Goal: Transaction & Acquisition: Obtain resource

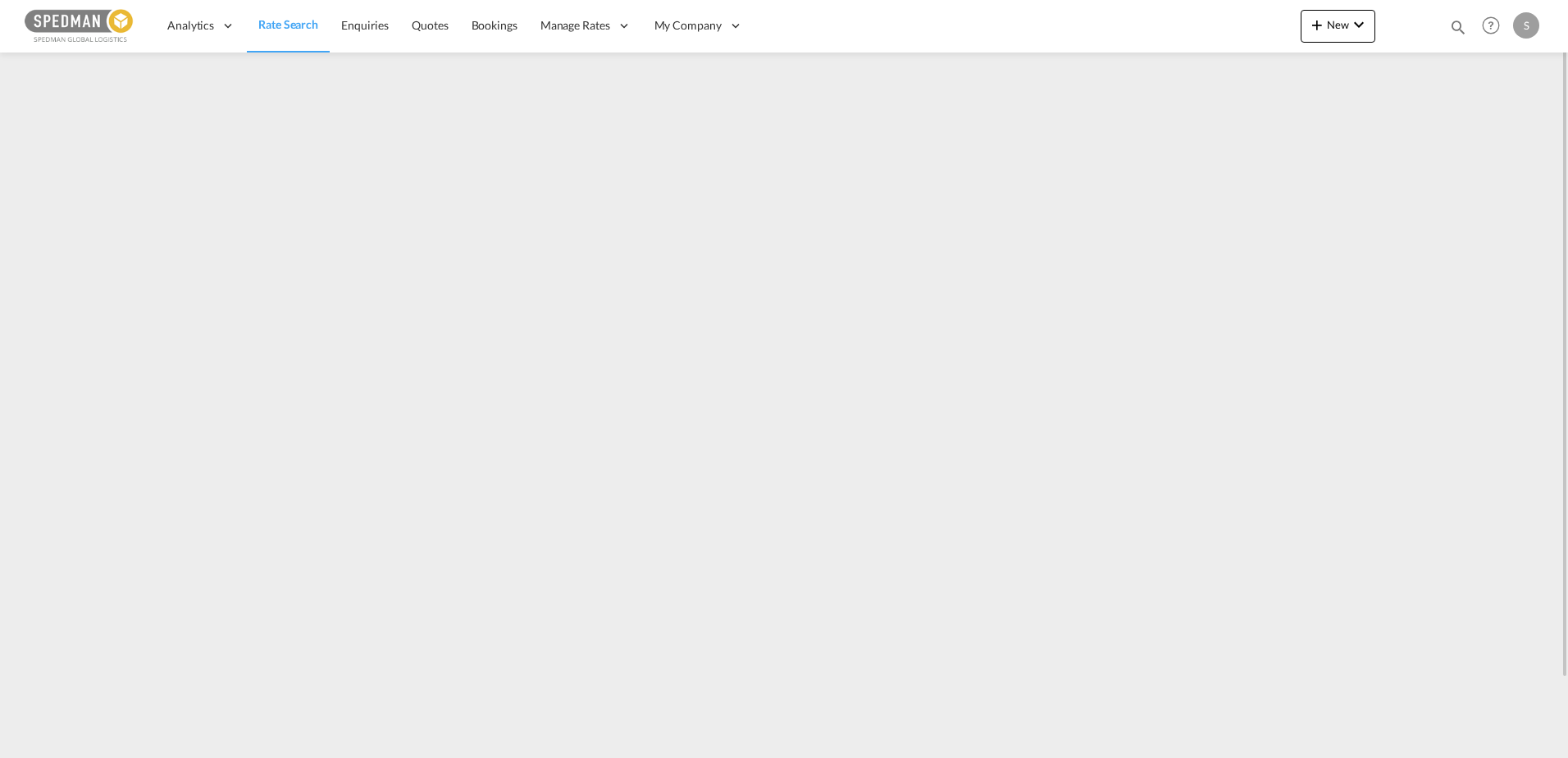
click at [286, 19] on span "Rate Search" at bounding box center [288, 24] width 60 height 14
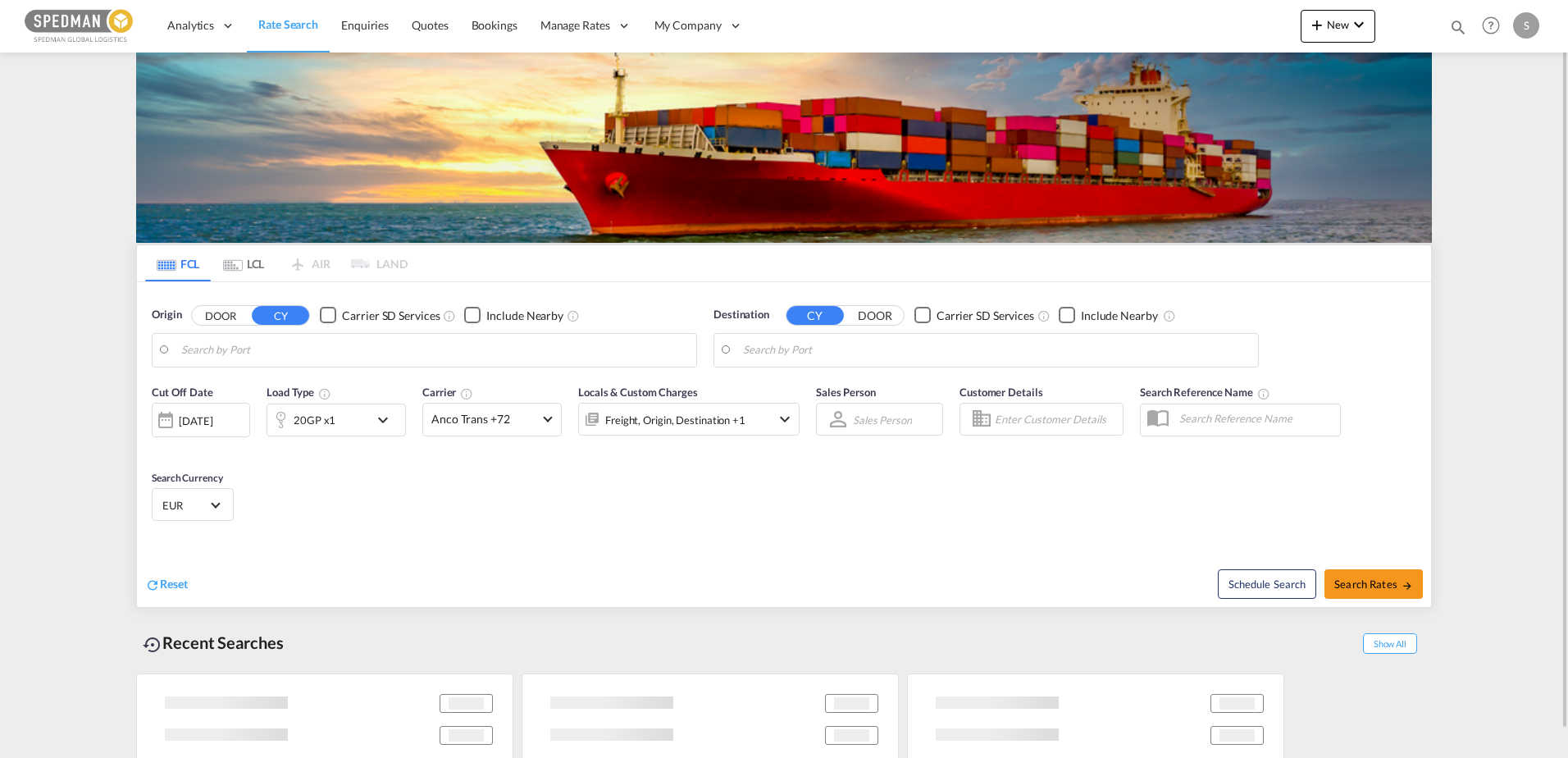
type input "[GEOGRAPHIC_DATA], NOOSL"
type input "[GEOGRAPHIC_DATA], SGSIN"
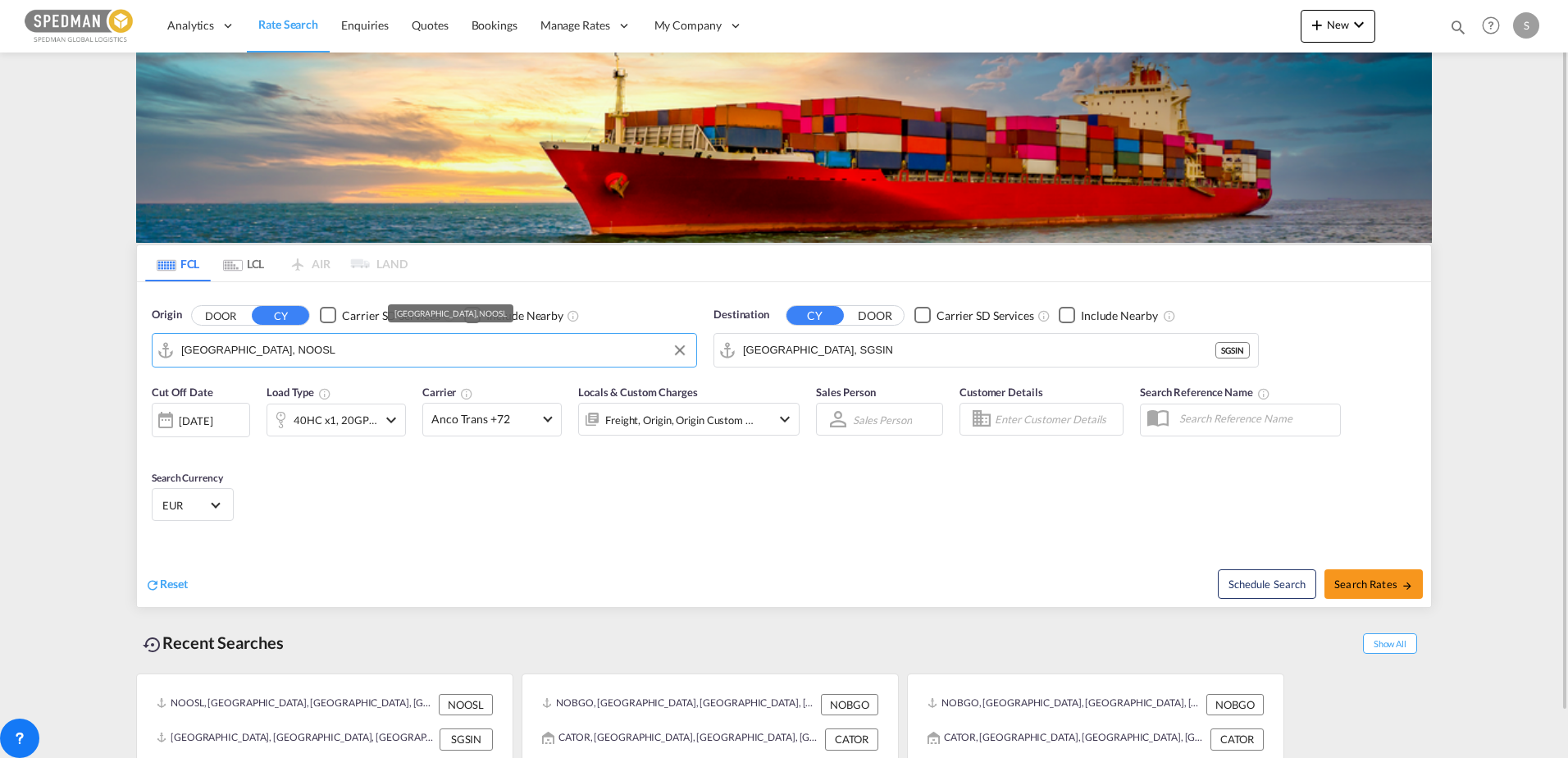
click at [250, 350] on input "[GEOGRAPHIC_DATA], NOOSL" at bounding box center [434, 350] width 507 height 25
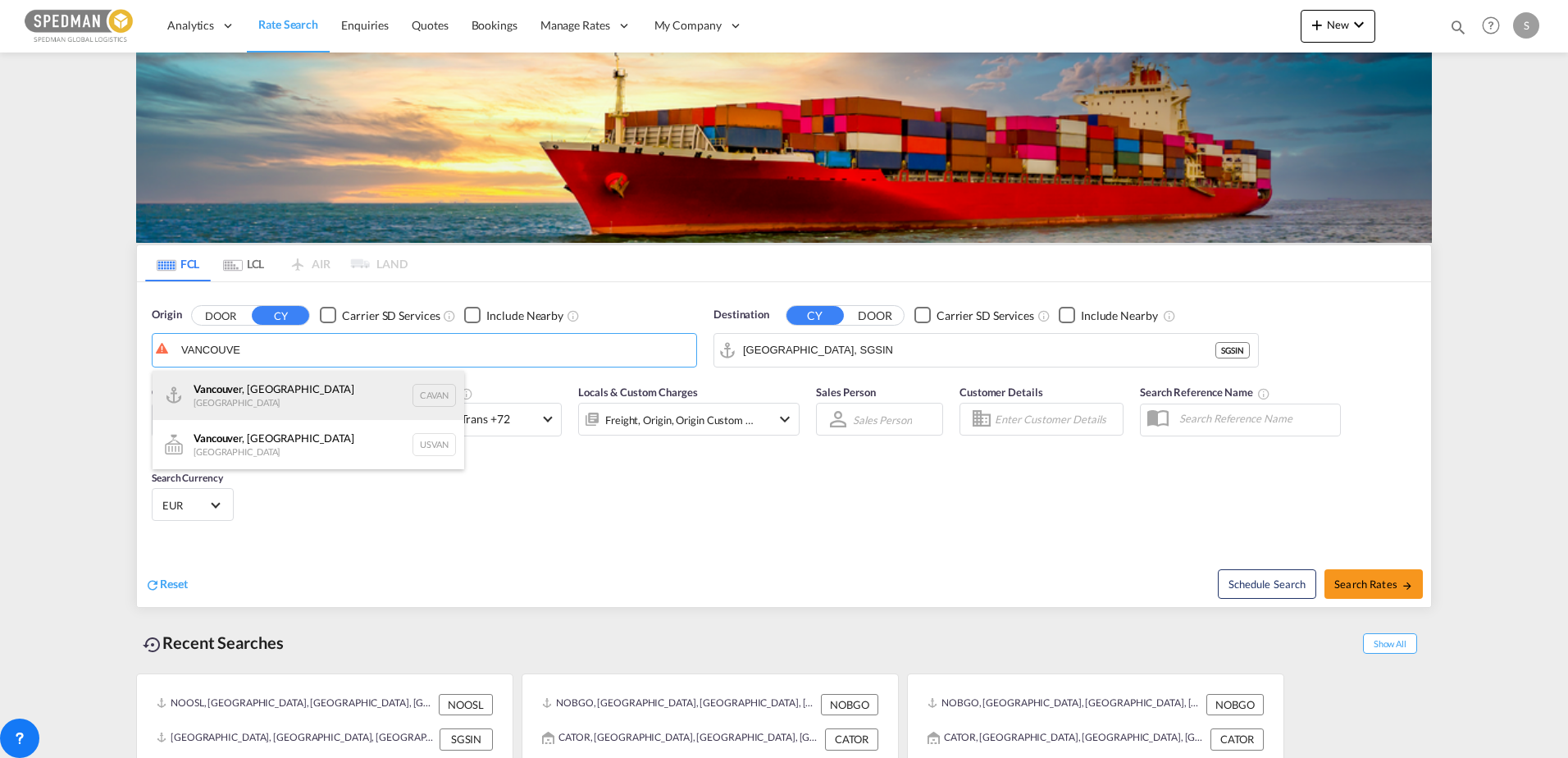
click at [189, 391] on div "Vancouve r, BC [GEOGRAPHIC_DATA] CAVAN" at bounding box center [308, 395] width 312 height 49
type input "[GEOGRAPHIC_DATA], [GEOGRAPHIC_DATA], CAVAN"
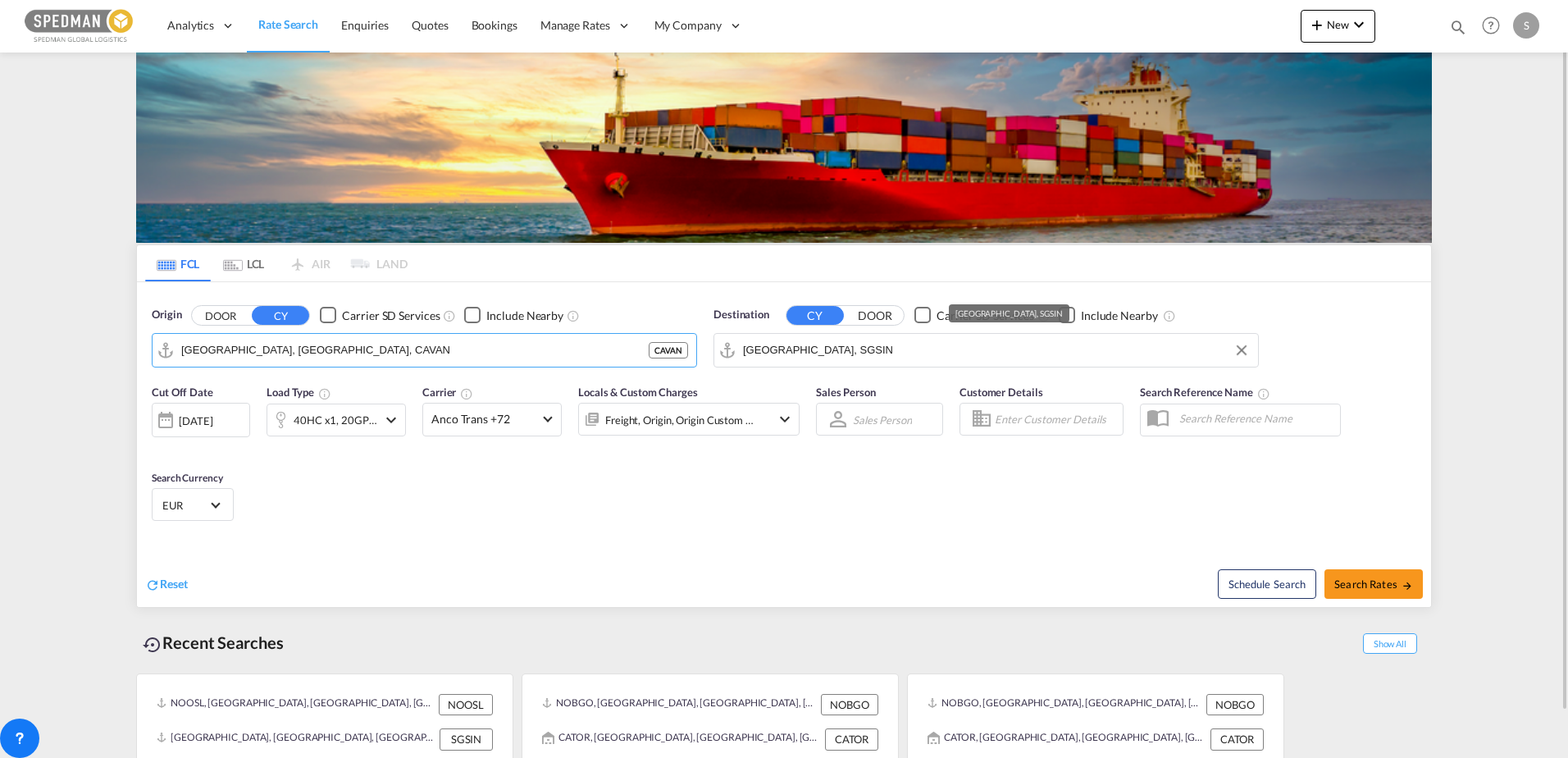
click at [784, 349] on input "[GEOGRAPHIC_DATA], SGSIN" at bounding box center [996, 350] width 507 height 25
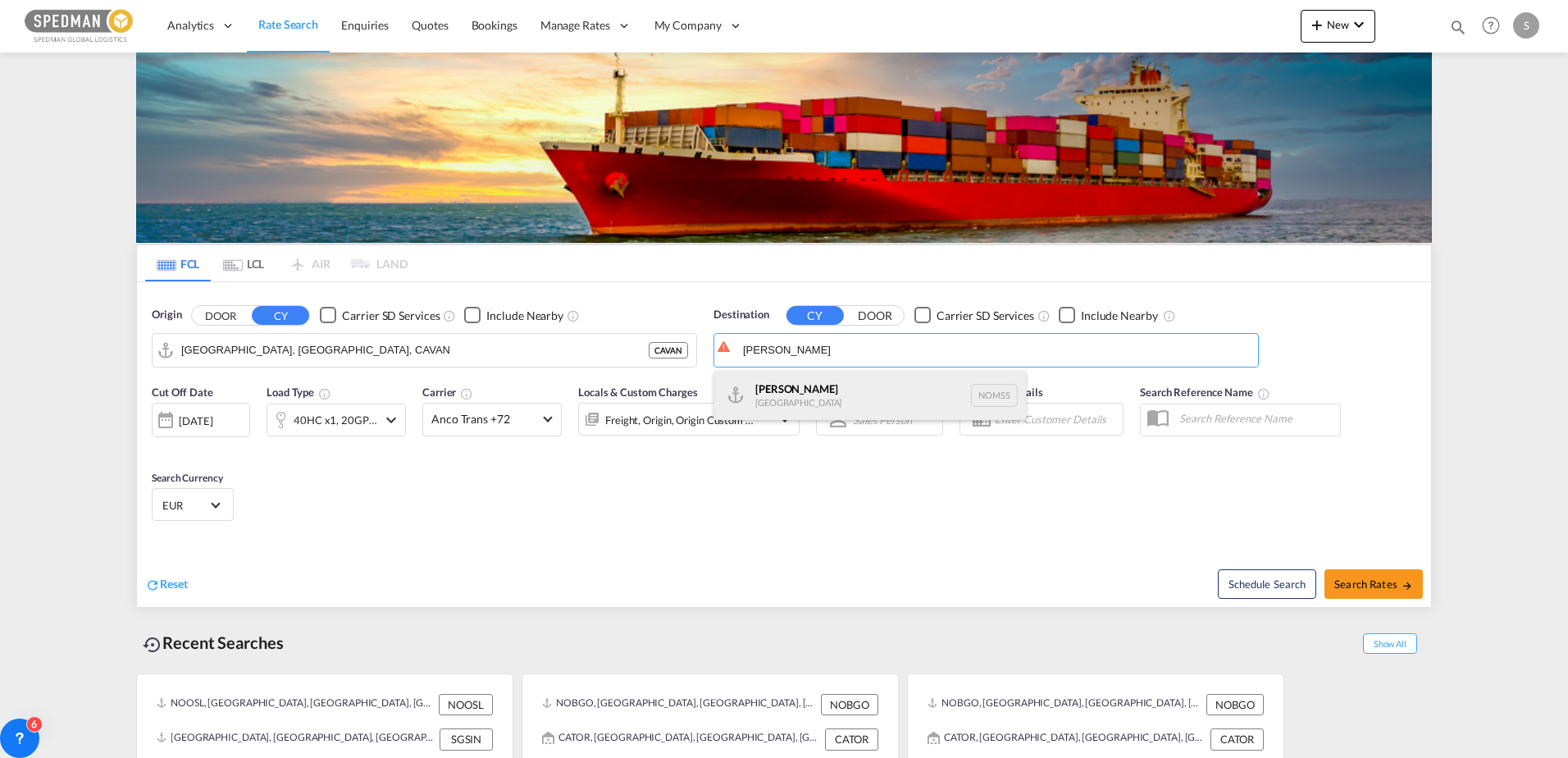
click at [766, 394] on div "[PERSON_NAME] [GEOGRAPHIC_DATA] NOMSS" at bounding box center [870, 395] width 312 height 49
type input "[PERSON_NAME], NOMSS"
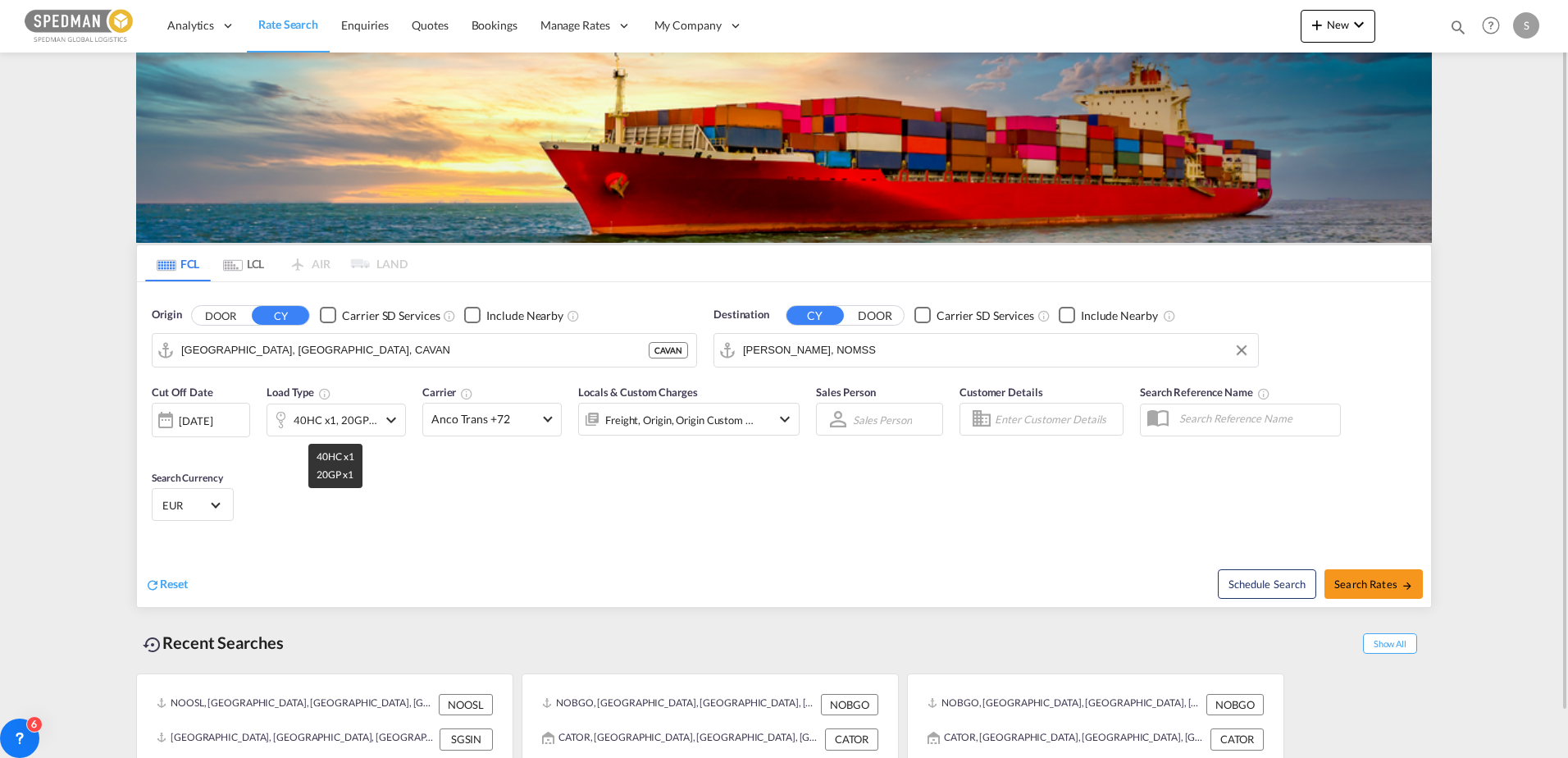
click at [377, 423] on div "40HC x1, 20GP x1" at bounding box center [335, 419] width 84 height 23
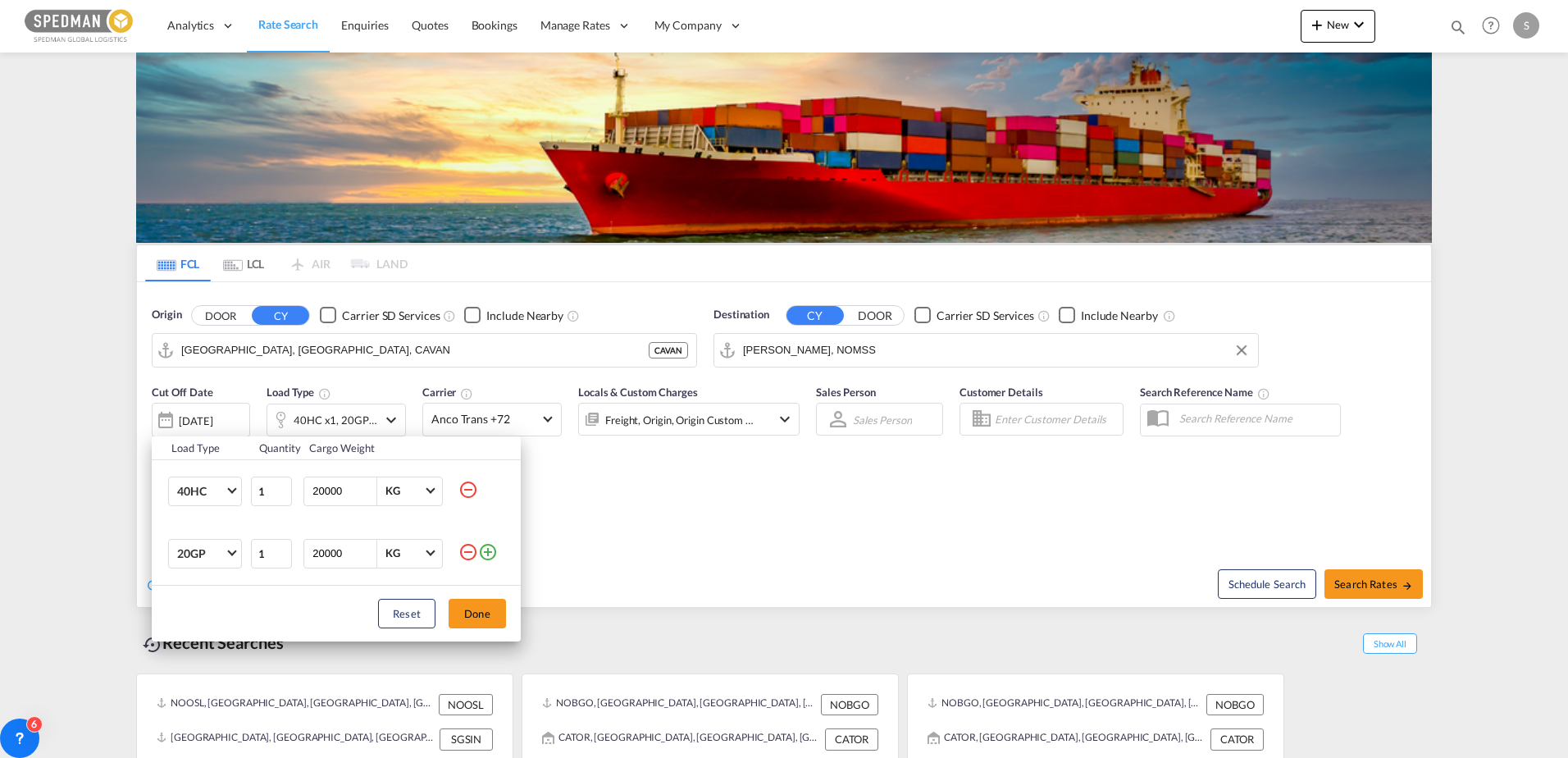
click at [467, 490] on md-icon "icon-minus-circle-outline" at bounding box center [468, 489] width 19 height 19
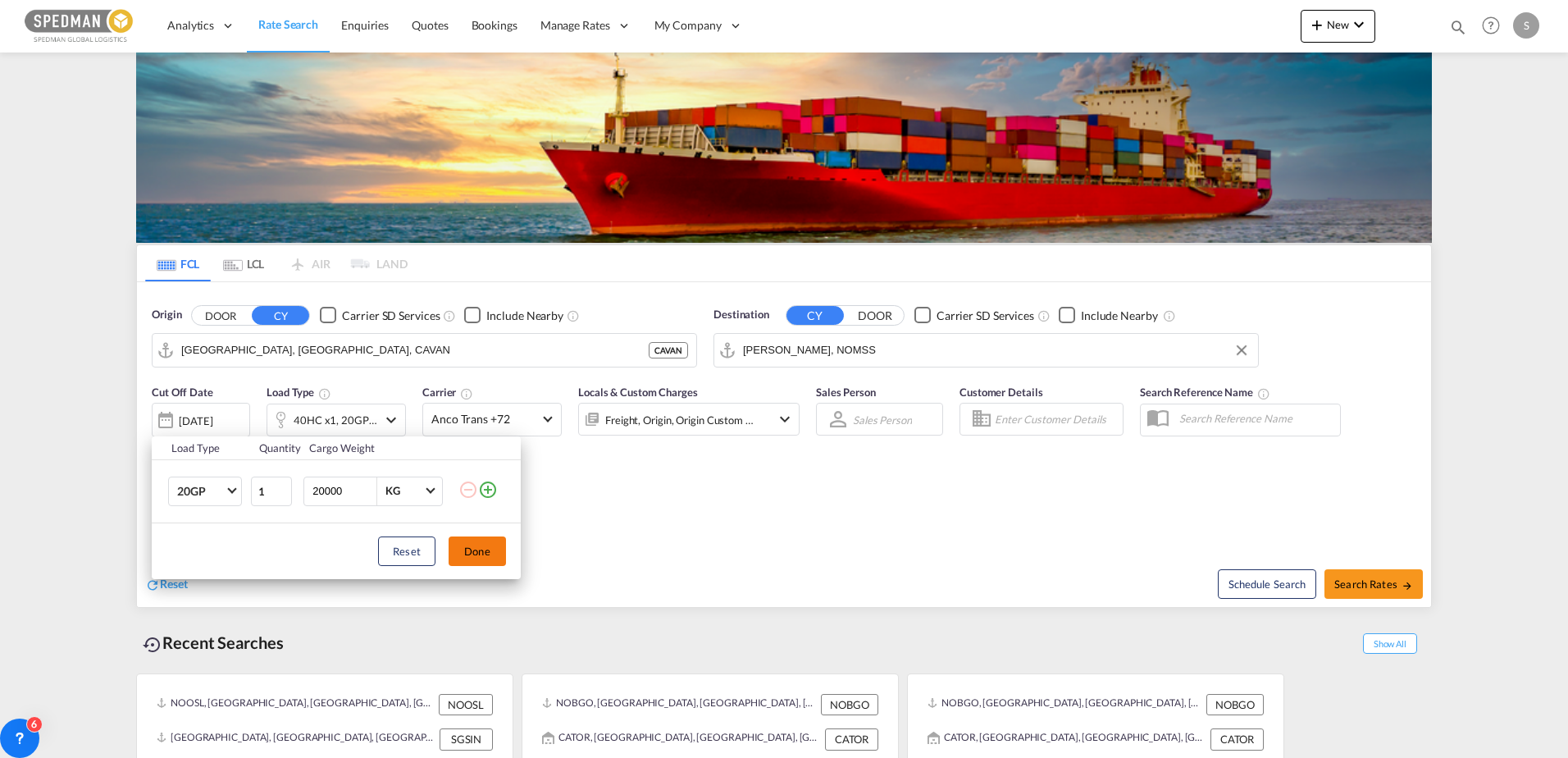
click at [457, 556] on button "Done" at bounding box center [477, 551] width 57 height 30
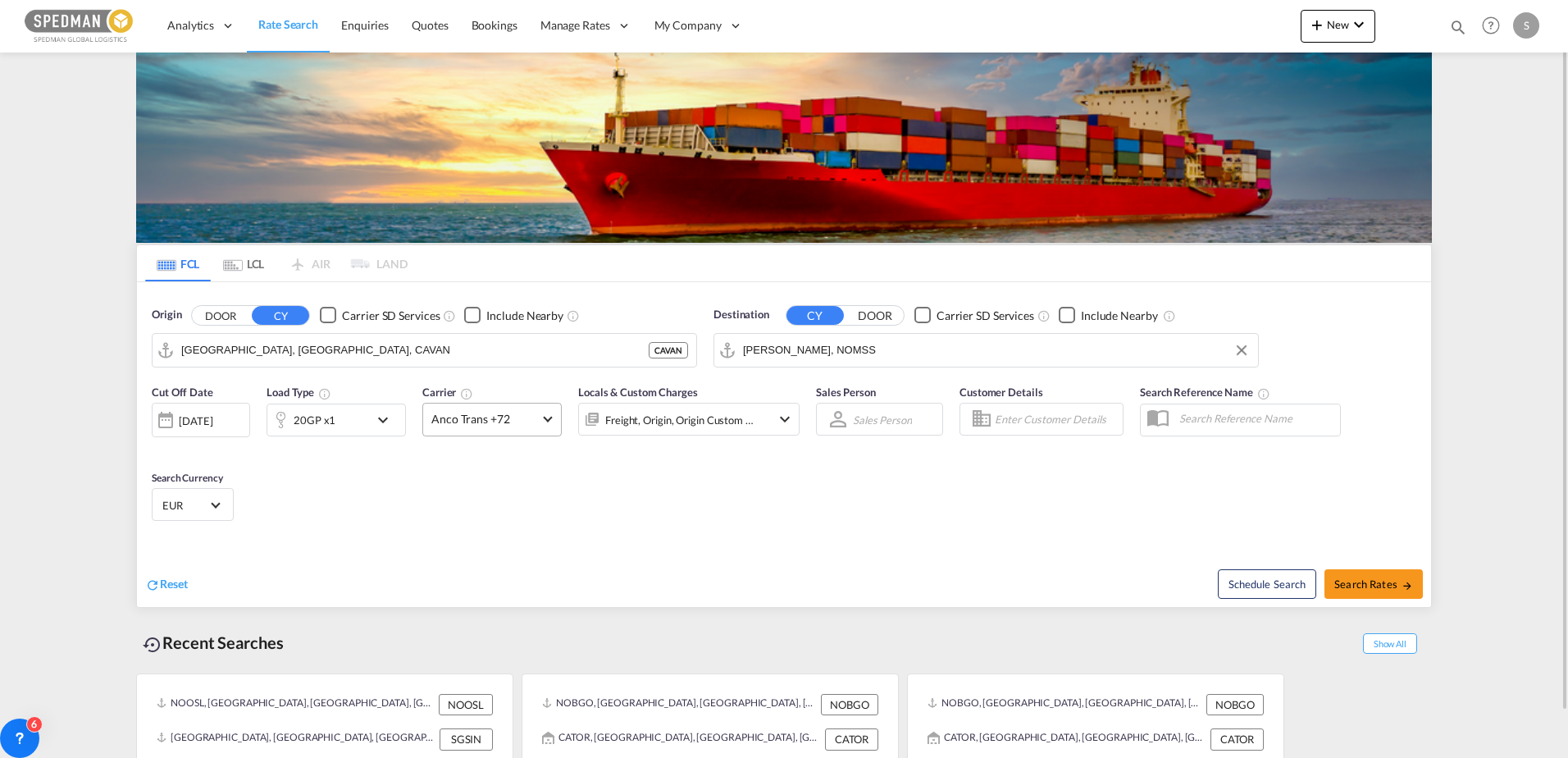
click at [498, 420] on span "Anco Trans +72" at bounding box center [484, 419] width 106 height 17
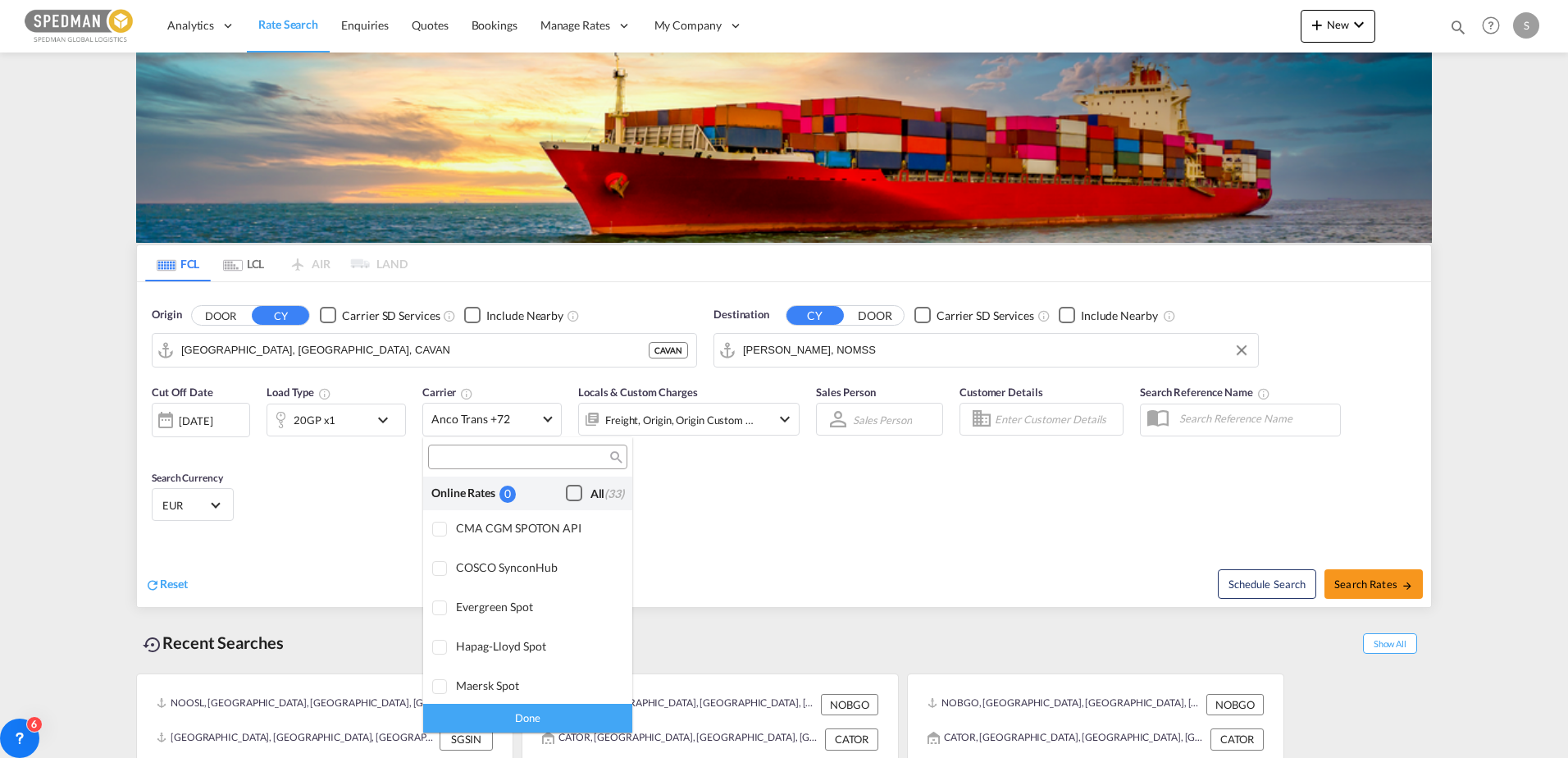
click at [566, 488] on div "Checkbox No Ink" at bounding box center [574, 493] width 17 height 17
drag, startPoint x: 1362, startPoint y: 584, endPoint x: 1361, endPoint y: 599, distance: 15.0
drag, startPoint x: 1361, startPoint y: 599, endPoint x: 1331, endPoint y: 657, distance: 65.3
click at [1331, 657] on md-backdrop at bounding box center [784, 379] width 1568 height 758
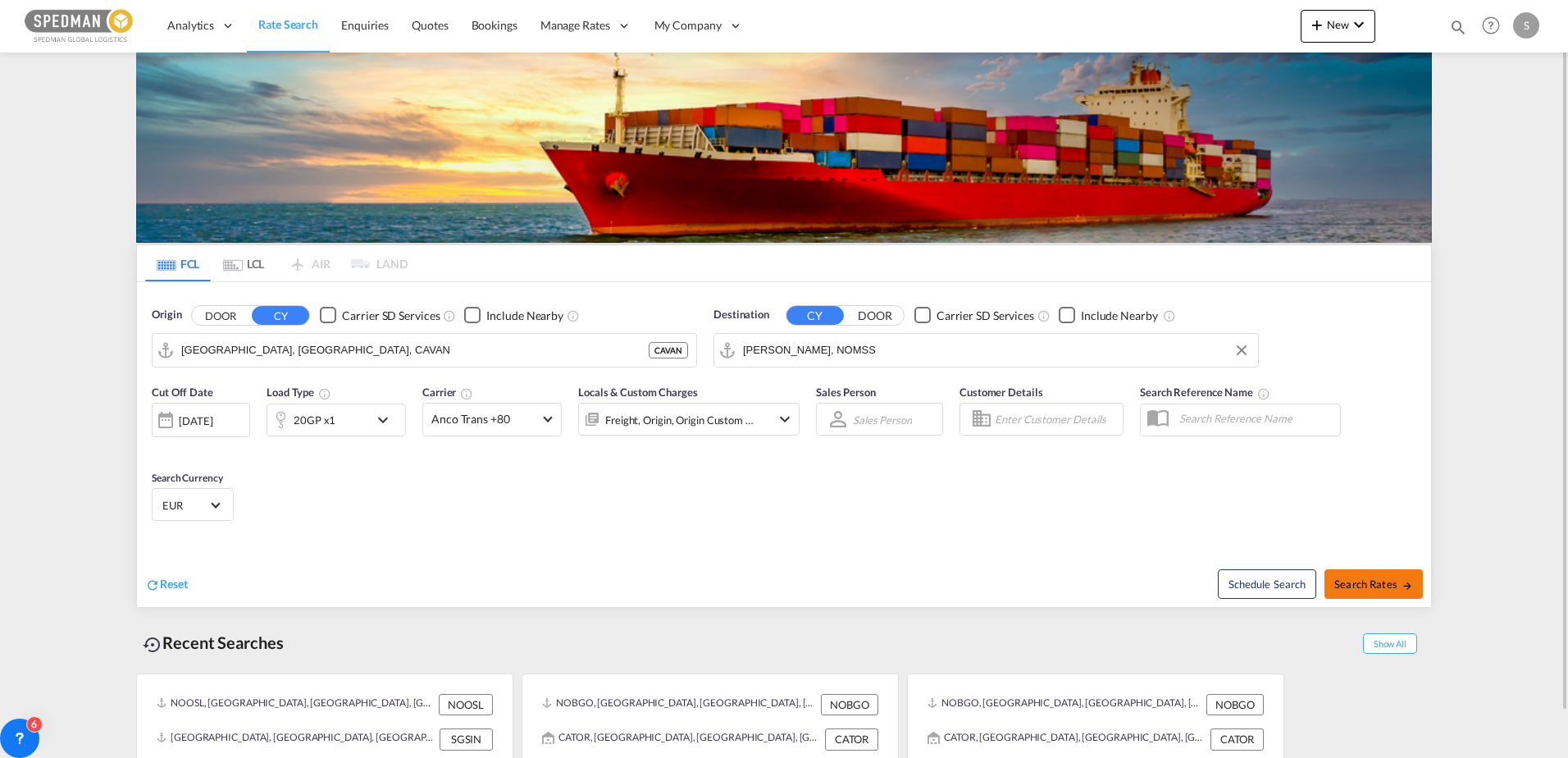
click at [1348, 585] on span "Search Rates" at bounding box center [1372, 584] width 78 height 13
type input "CAVAN to NOMSS / [DATE]"
